Goal: Navigation & Orientation: Go to known website

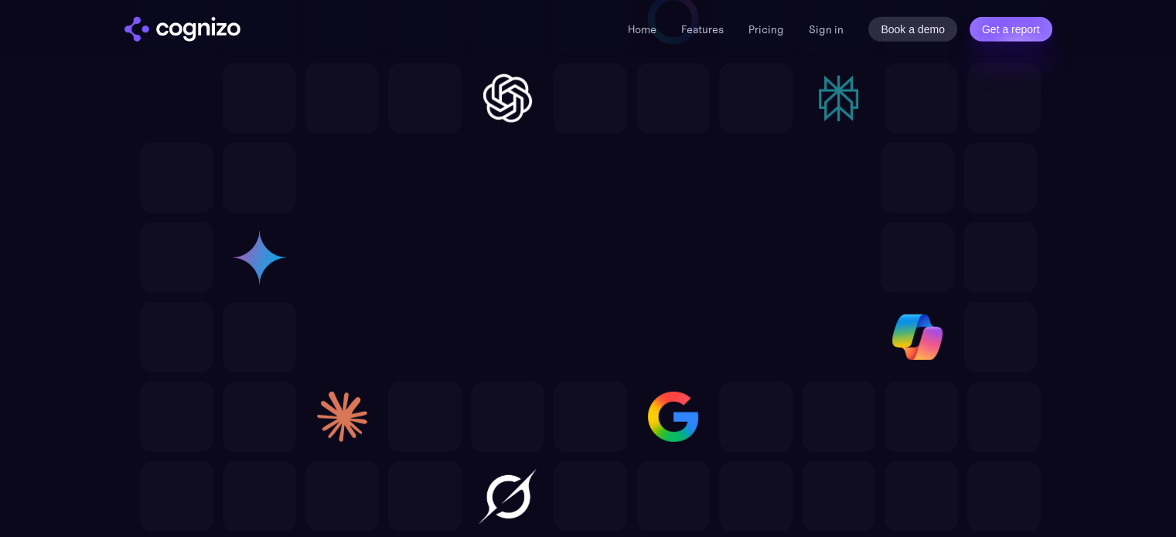
click at [213, 31] on img "home" at bounding box center [182, 29] width 116 height 25
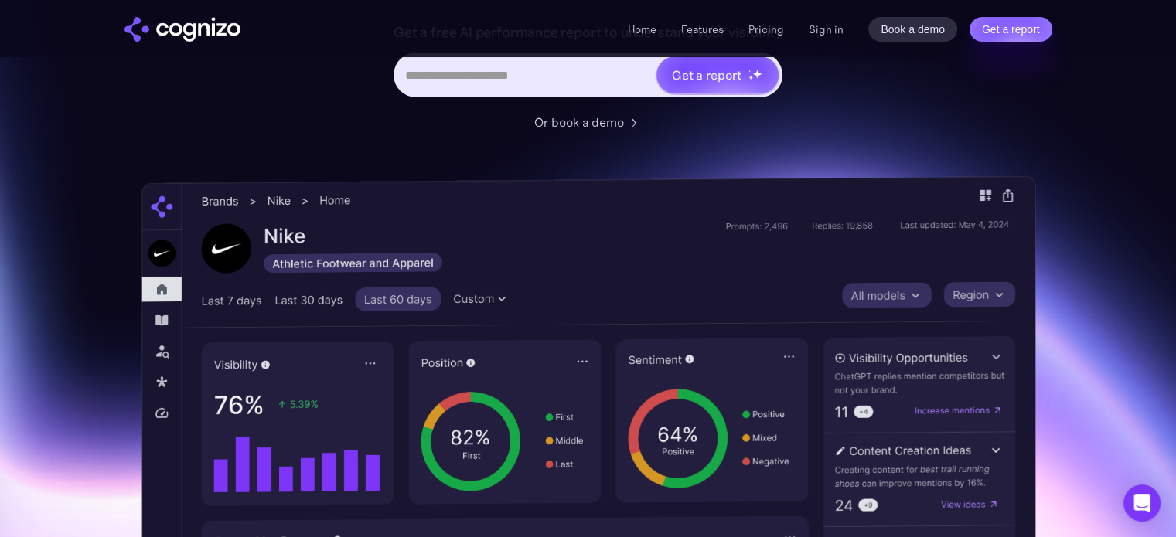
scroll to position [387, 0]
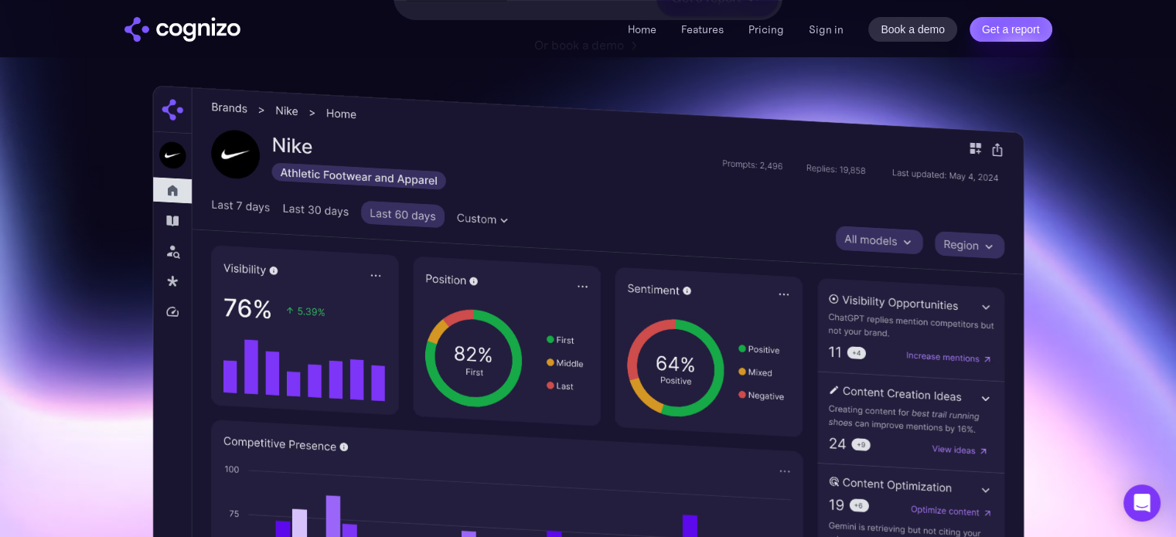
click at [996, 147] on img at bounding box center [587, 424] width 871 height 679
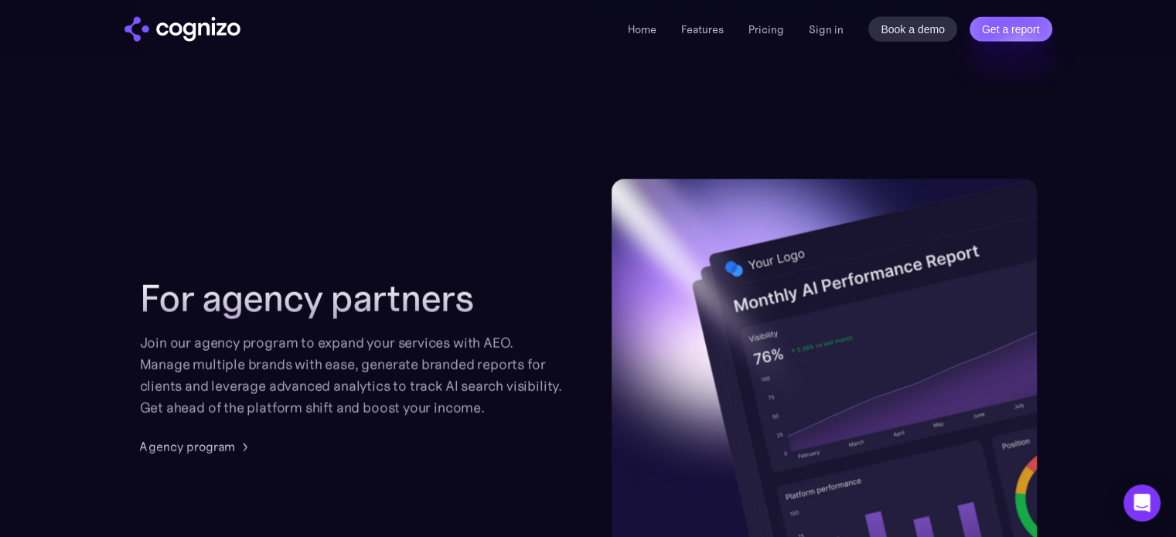
scroll to position [3712, 0]
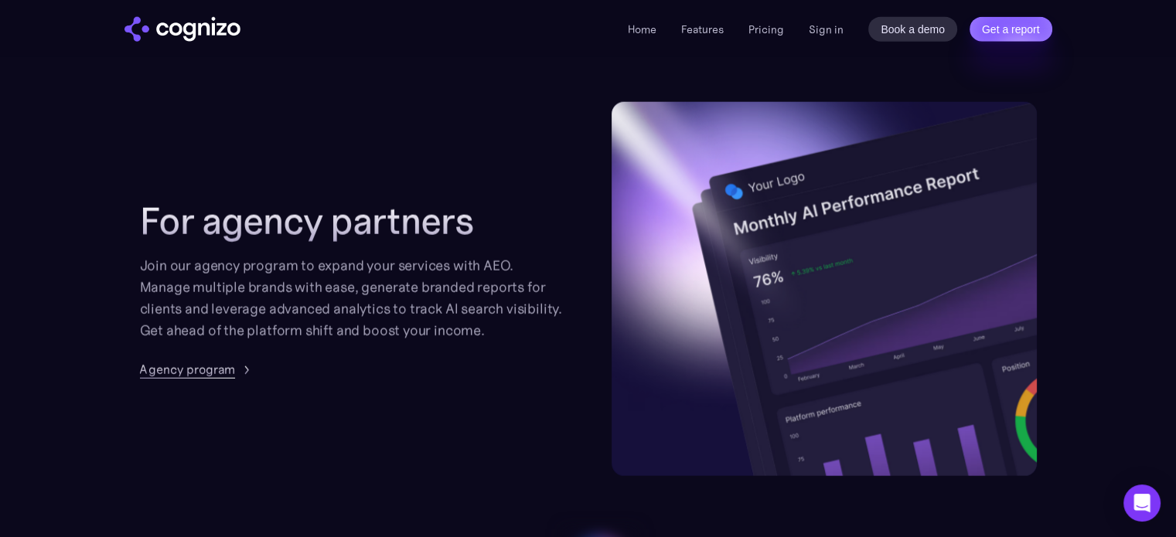
click at [237, 367] on img at bounding box center [246, 369] width 19 height 19
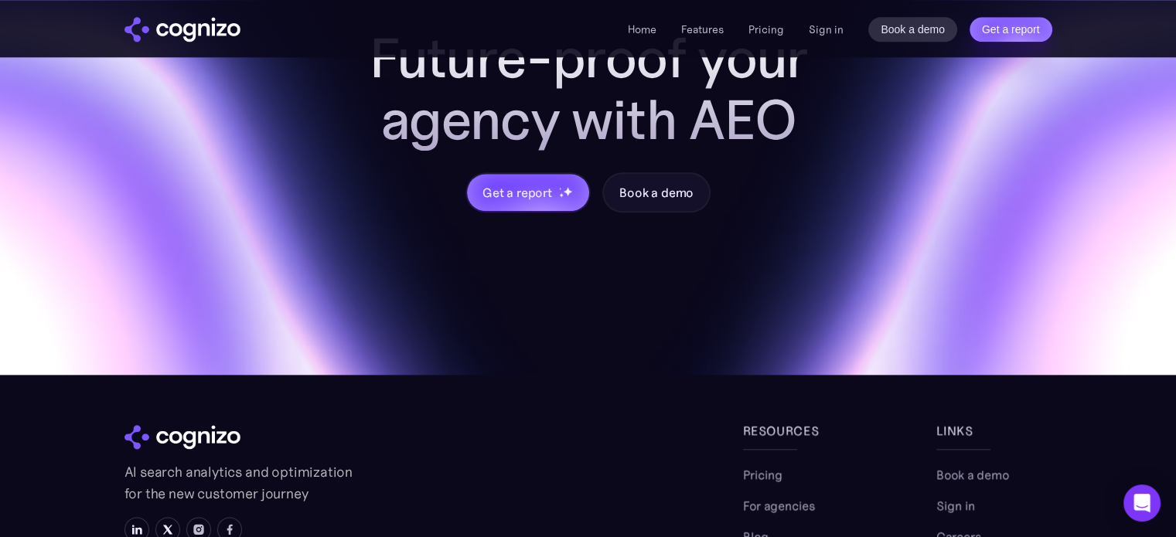
scroll to position [1741, 0]
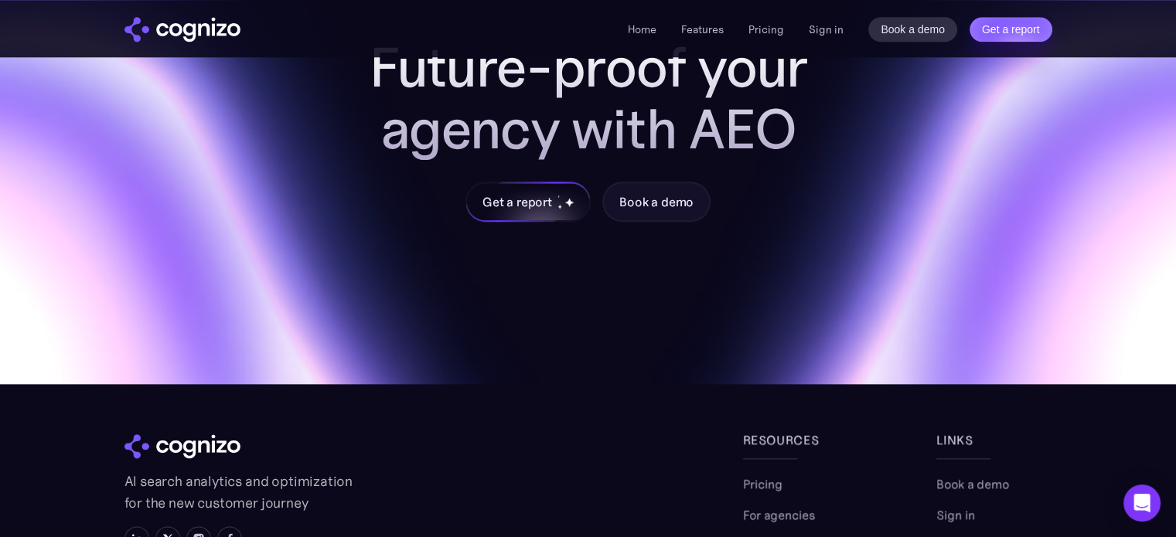
click at [533, 215] on div "Get a report" at bounding box center [528, 201] width 122 height 37
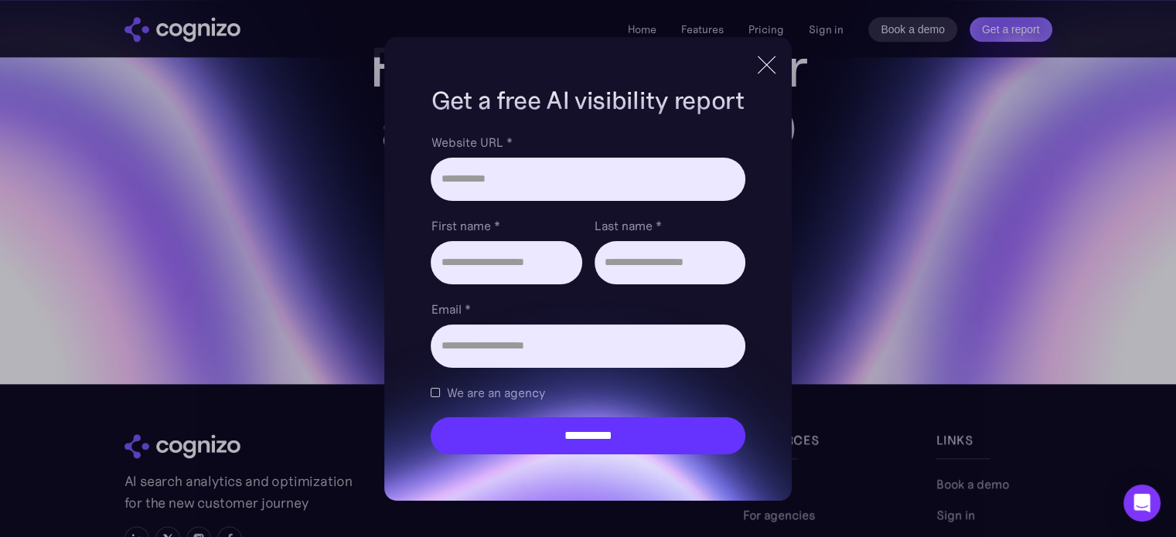
click at [772, 70] on div at bounding box center [767, 65] width 26 height 28
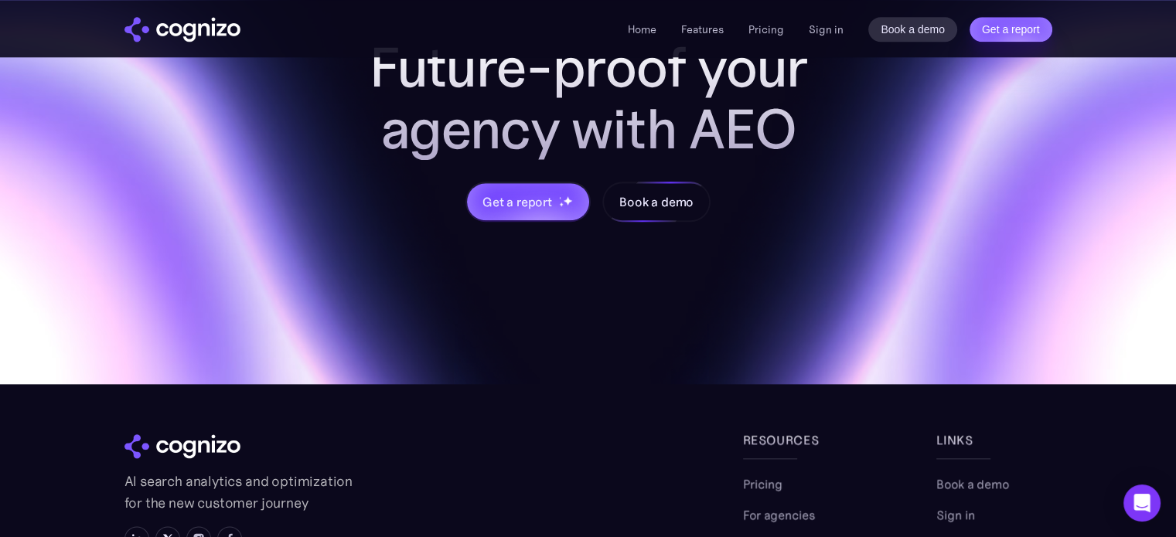
click at [662, 208] on div "Book a demo" at bounding box center [656, 202] width 74 height 19
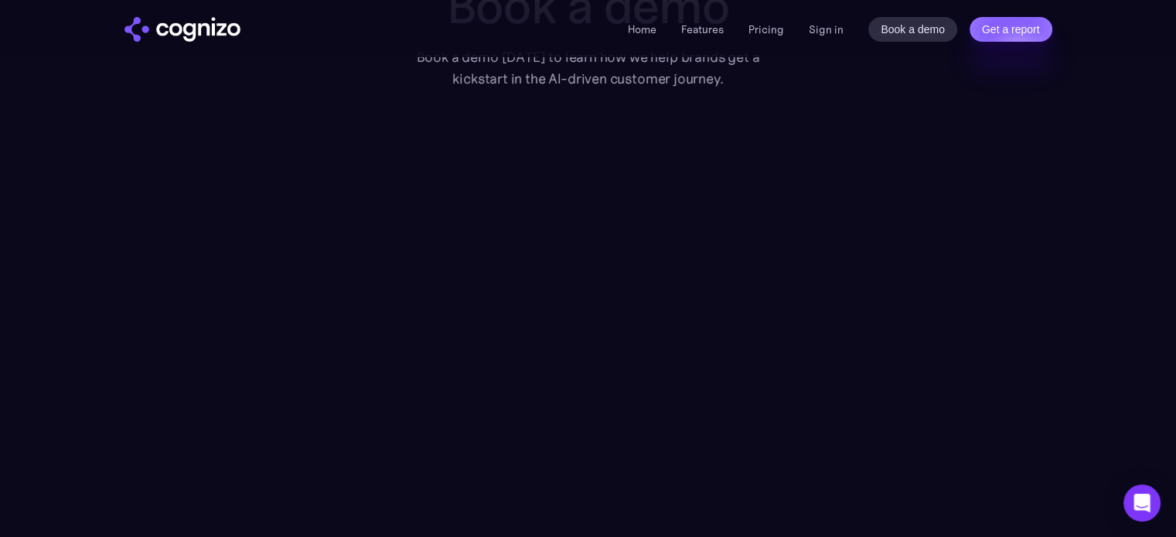
scroll to position [17, 0]
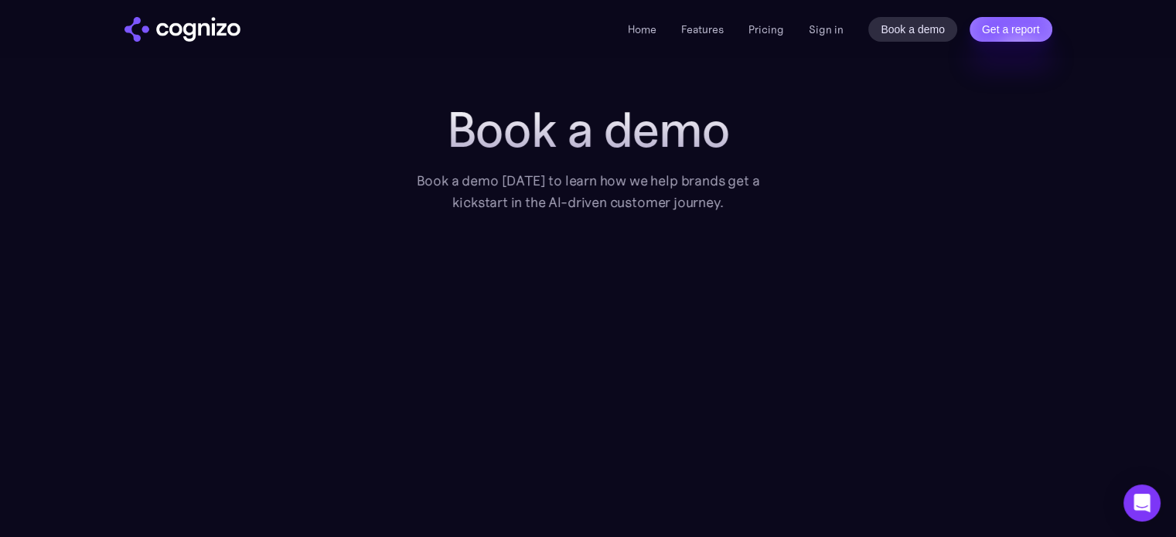
click at [220, 32] on img "home" at bounding box center [182, 29] width 116 height 25
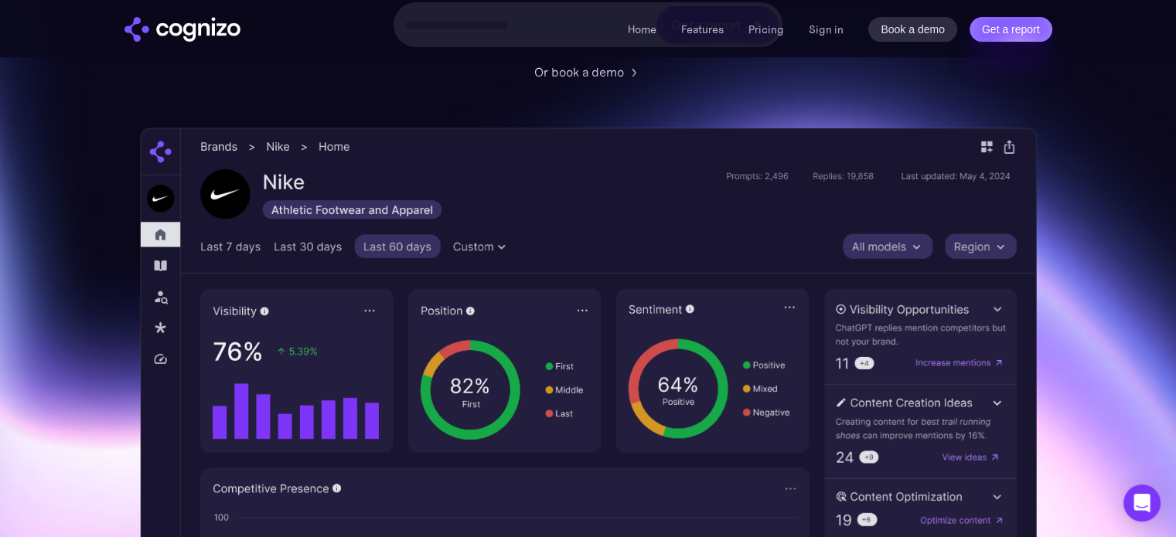
scroll to position [387, 0]
